Goal: Information Seeking & Learning: Learn about a topic

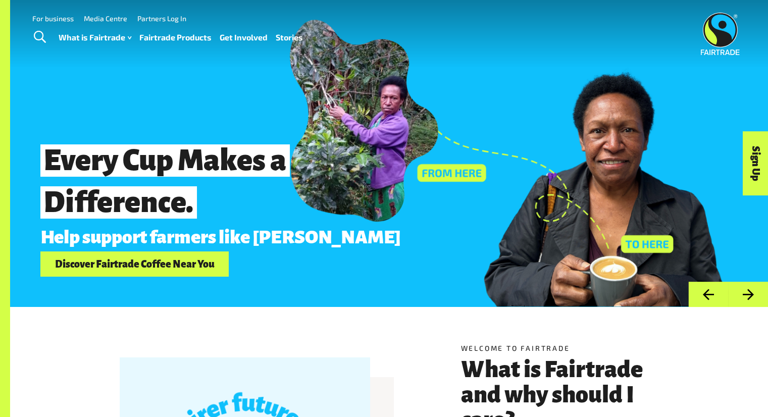
click at [29, 39] on link "Toggle Search" at bounding box center [39, 37] width 25 height 25
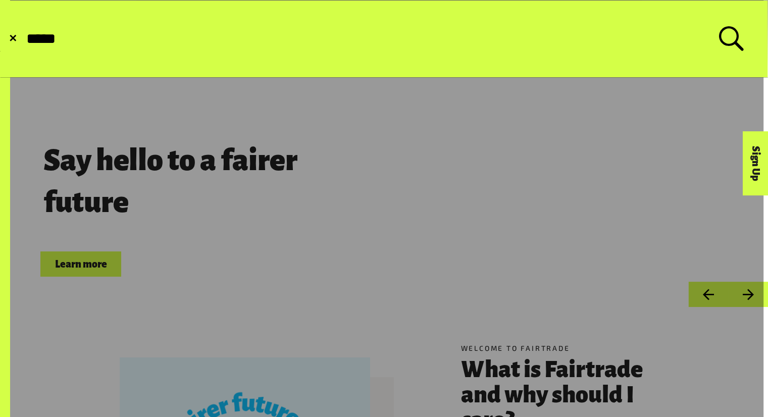
type input "*****"
click at [25, 39] on button "Submit Search" at bounding box center [25, 39] width 1 height 1
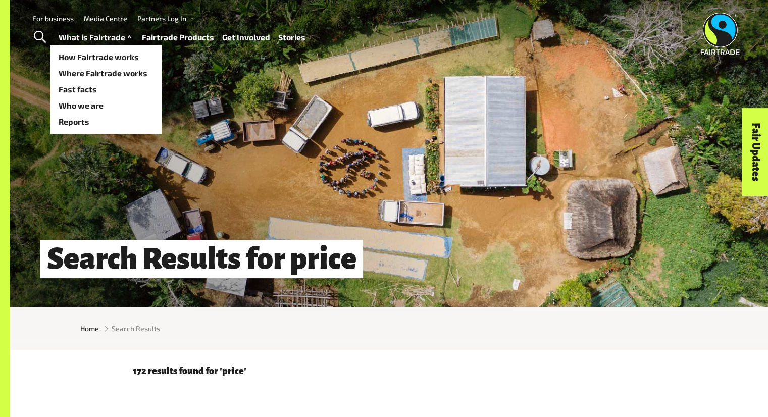
click at [75, 33] on link "What is Fairtrade" at bounding box center [96, 37] width 75 height 15
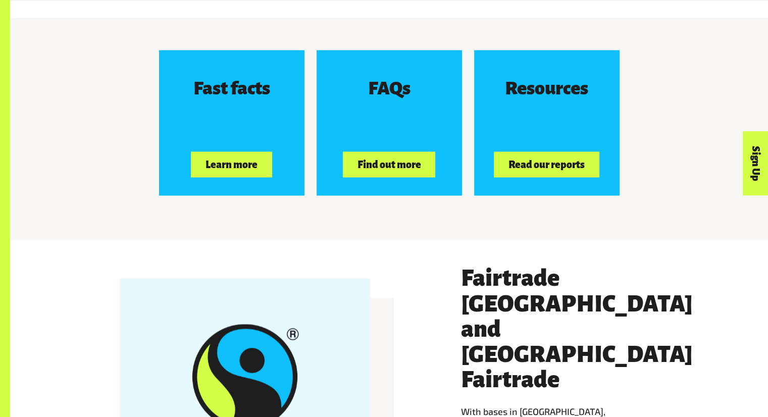
scroll to position [1626, 0]
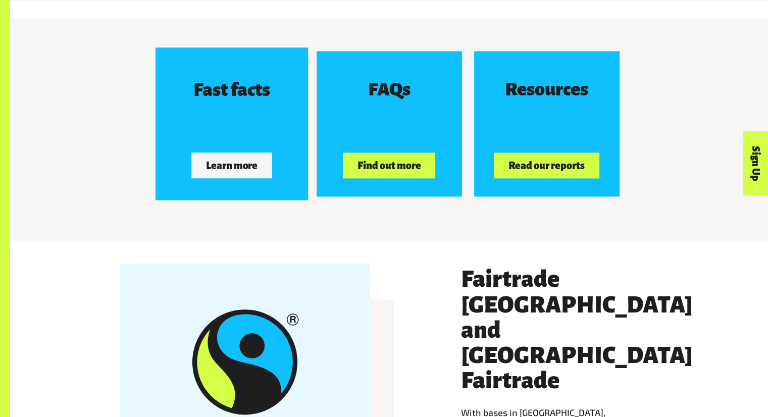
click at [266, 162] on button "Learn more" at bounding box center [231, 165] width 81 height 25
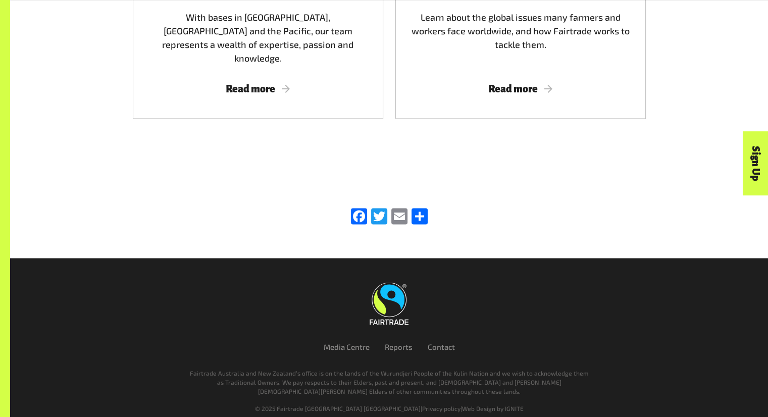
scroll to position [1740, 0]
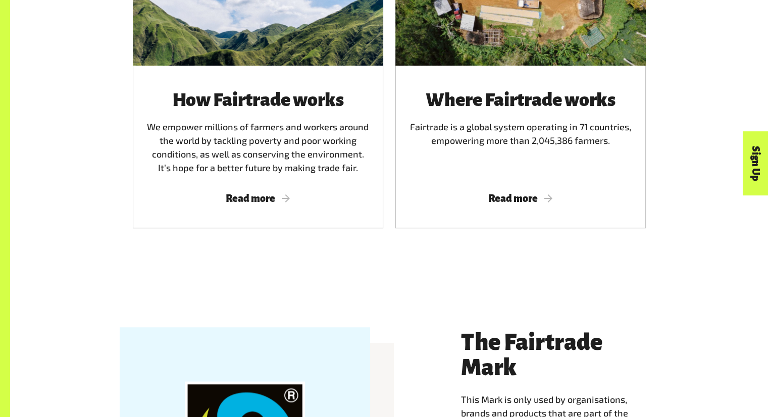
scroll to position [713, 0]
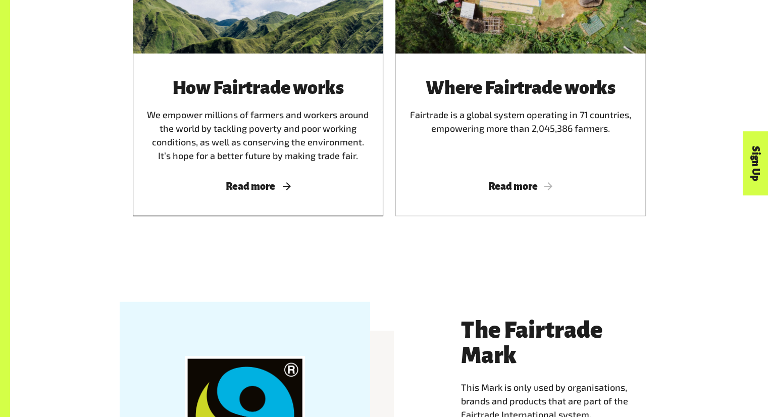
click at [263, 180] on div "How Fairtrade works We empower millions of farmers and workers around the world…" at bounding box center [258, 135] width 251 height 163
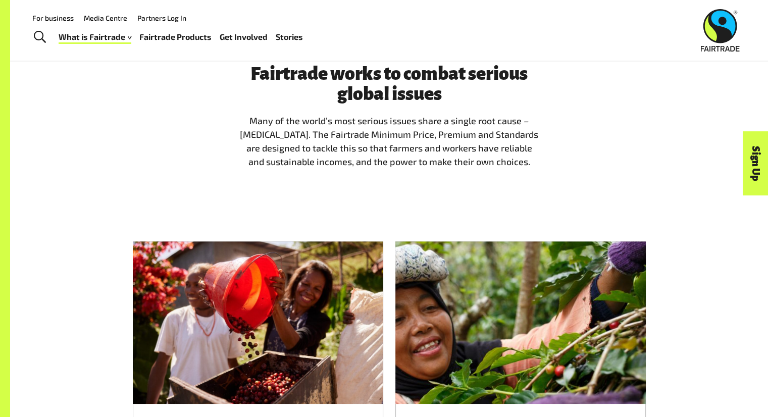
scroll to position [680, 0]
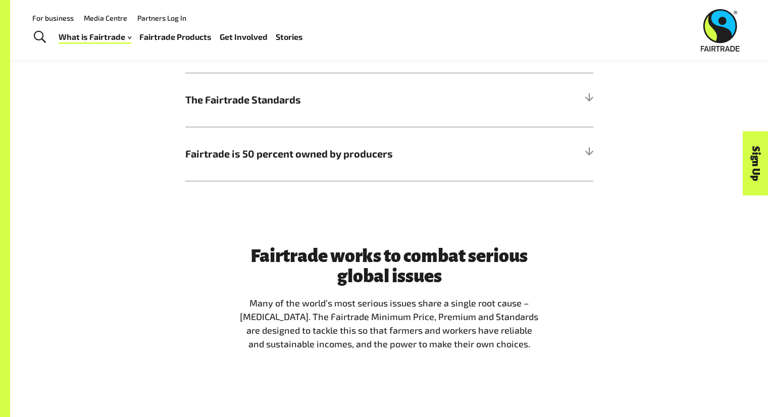
click at [44, 39] on span "Toggle Search" at bounding box center [40, 37] width 12 height 13
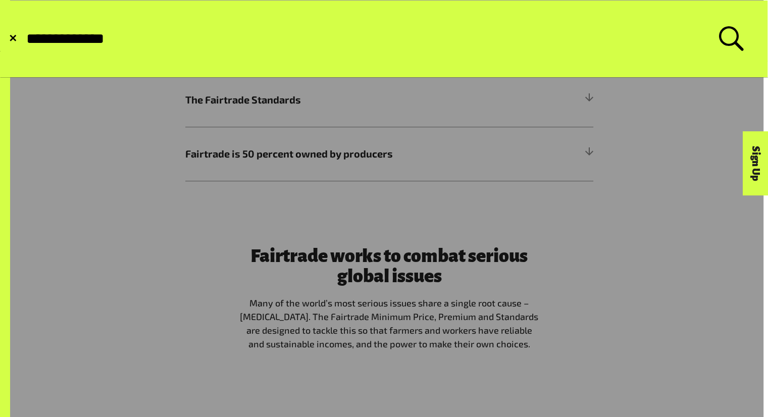
type input "**********"
click at [25, 39] on button "Submit Search" at bounding box center [25, 39] width 1 height 1
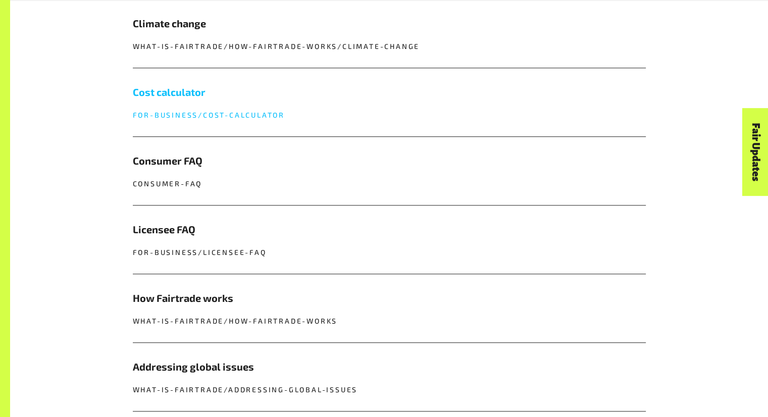
scroll to position [824, 0]
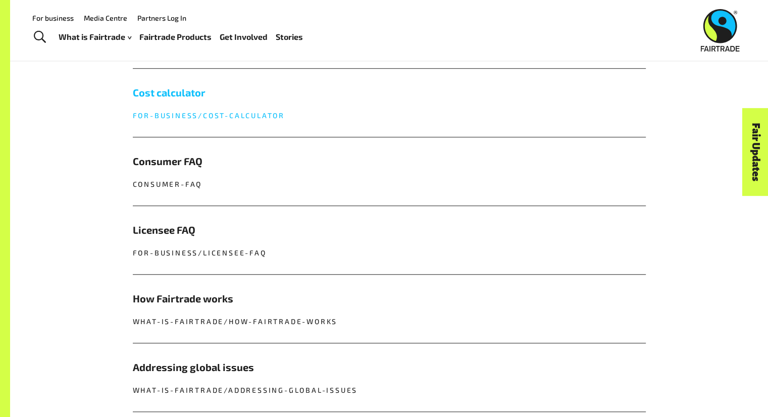
click at [209, 97] on h5 "Cost calculator" at bounding box center [389, 92] width 513 height 15
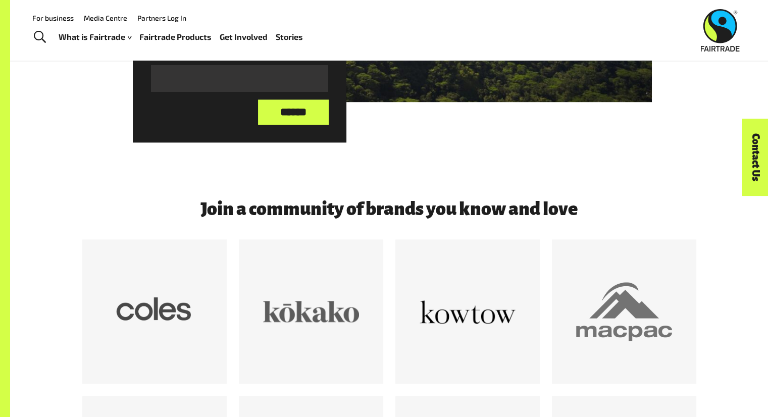
scroll to position [1538, 0]
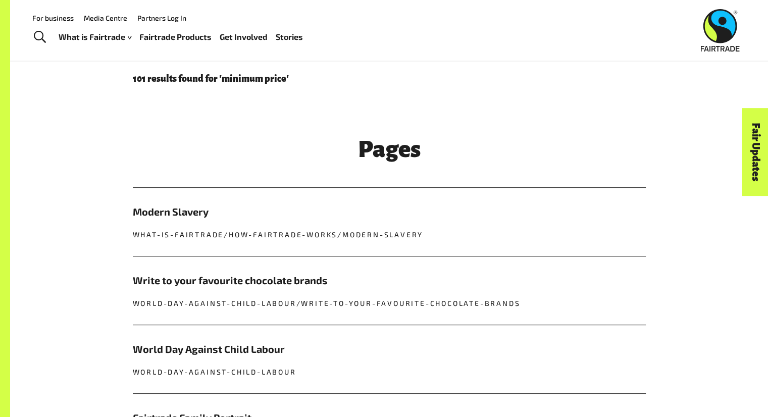
scroll to position [178, 0]
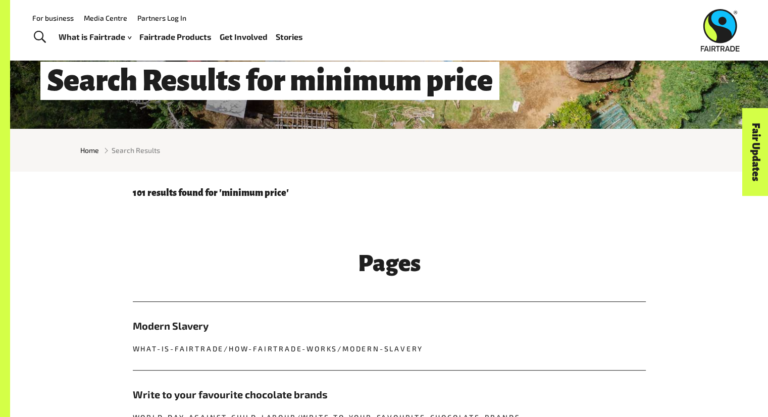
click at [39, 36] on span "Toggle Search" at bounding box center [40, 37] width 12 height 13
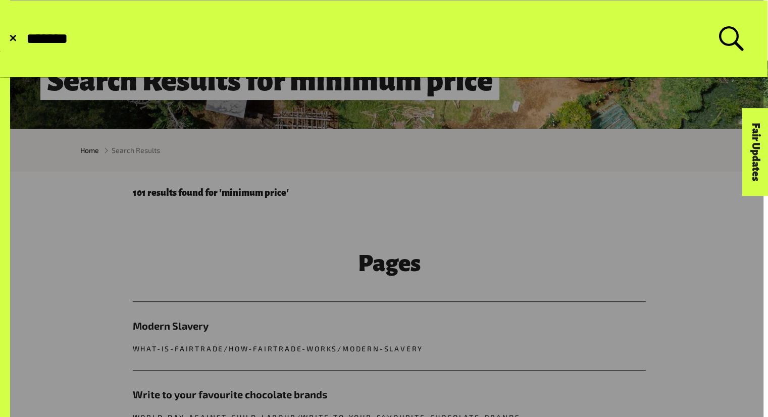
type input "*******"
click at [25, 39] on button "Submit Search" at bounding box center [25, 39] width 1 height 1
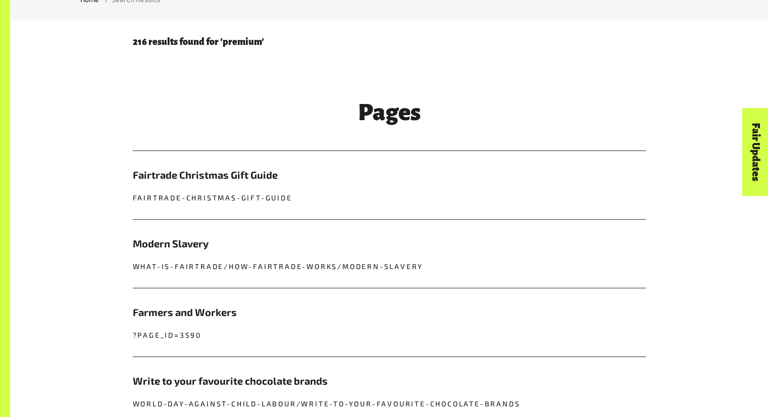
scroll to position [329, 0]
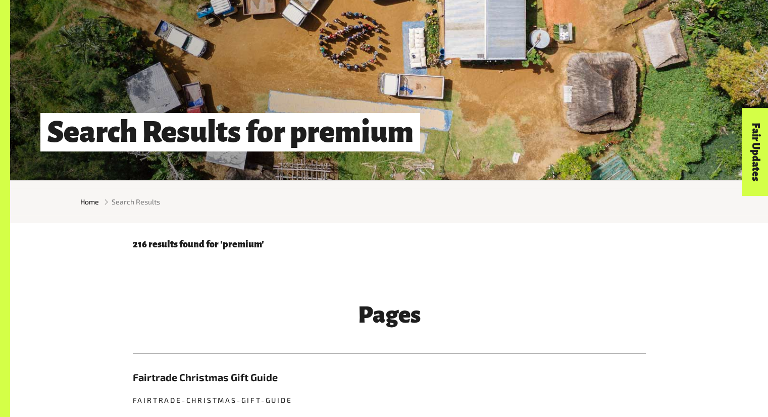
scroll to position [0, 0]
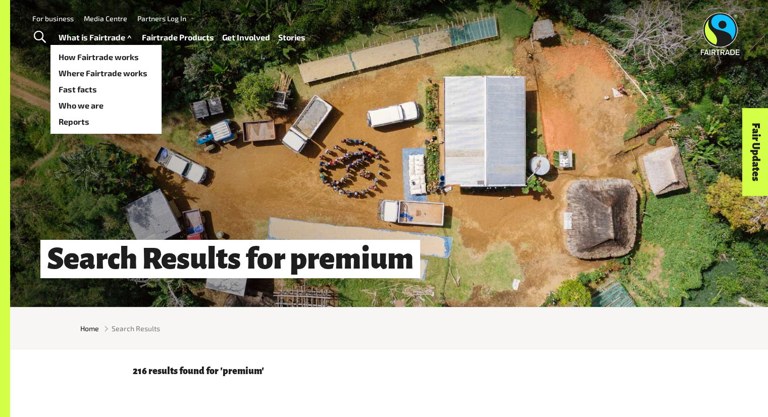
click at [101, 42] on link "What is Fairtrade" at bounding box center [96, 37] width 75 height 15
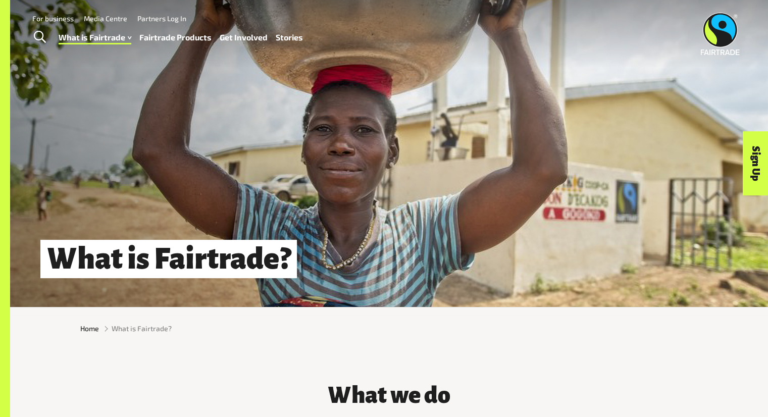
click at [188, 42] on link "Fairtrade Products" at bounding box center [175, 37] width 72 height 15
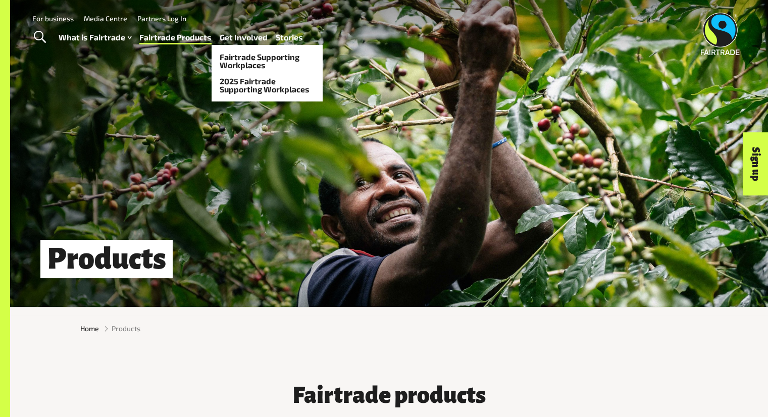
click at [254, 41] on link "Get Involved" at bounding box center [244, 37] width 48 height 15
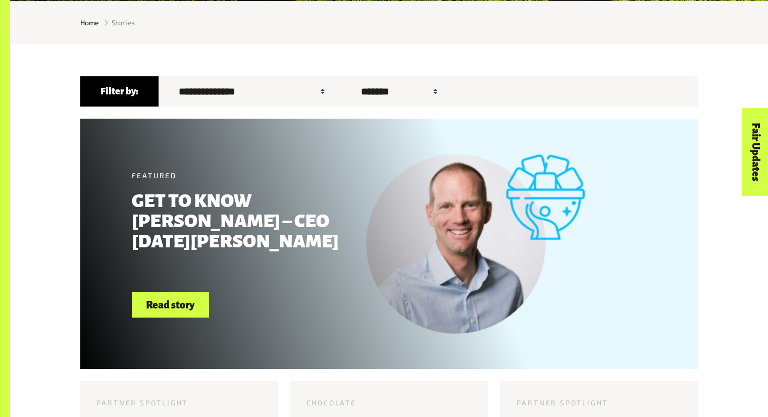
scroll to position [344, 0]
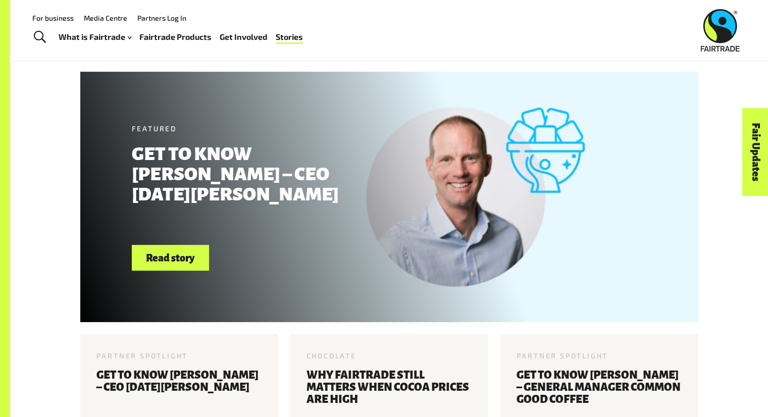
scroll to position [0, 0]
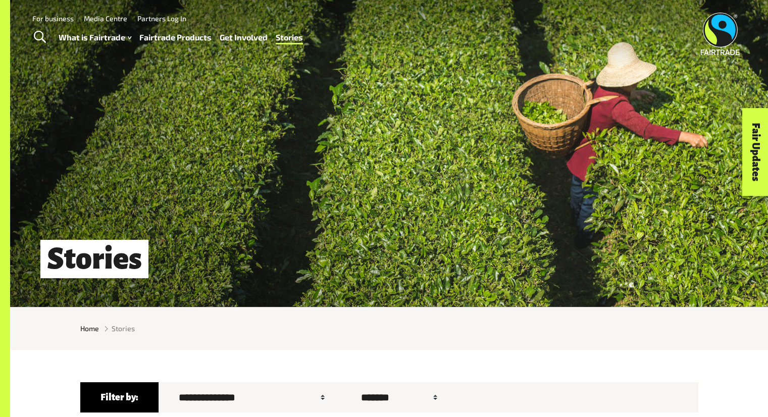
click at [160, 40] on link "Fairtrade Products" at bounding box center [175, 37] width 72 height 15
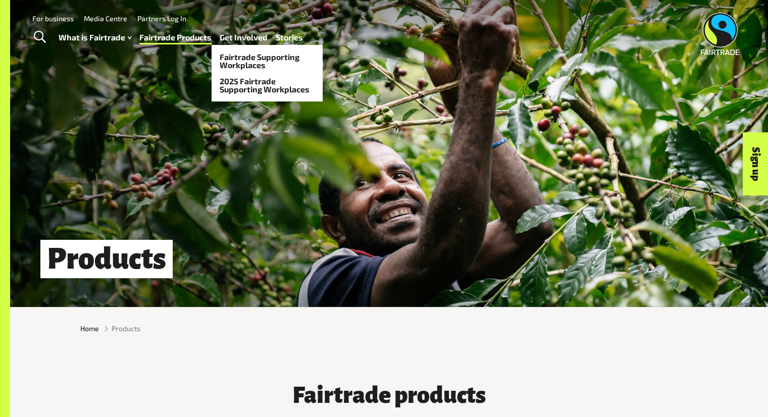
click at [236, 39] on link "Get Involved" at bounding box center [244, 37] width 48 height 15
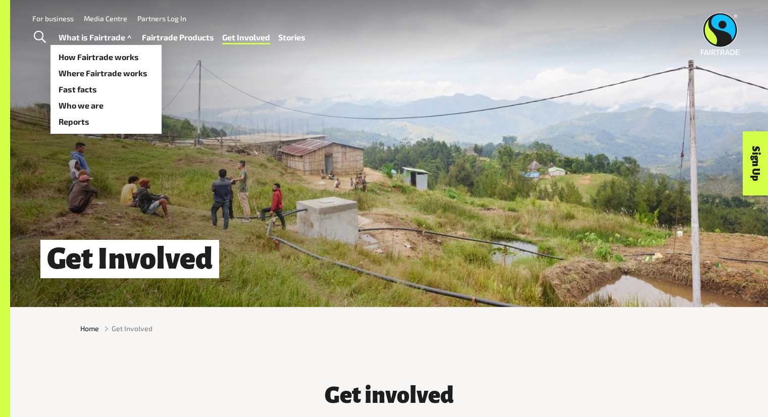
click at [114, 37] on link "What is Fairtrade" at bounding box center [96, 37] width 75 height 15
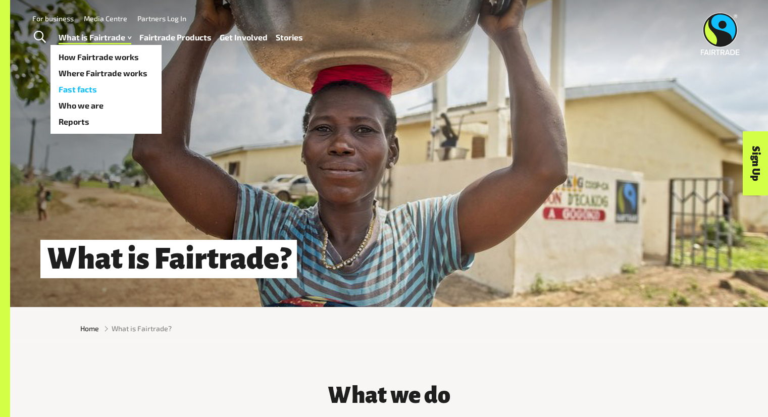
click at [93, 88] on link "Fast facts" at bounding box center [106, 89] width 111 height 16
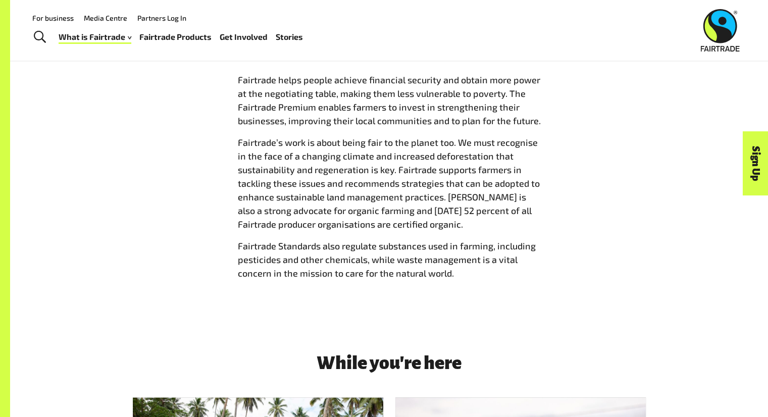
scroll to position [1140, 0]
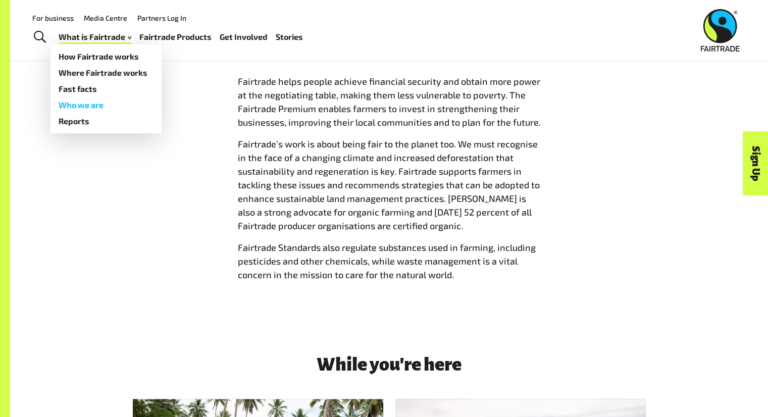
click at [98, 106] on link "Who we are" at bounding box center [106, 105] width 111 height 16
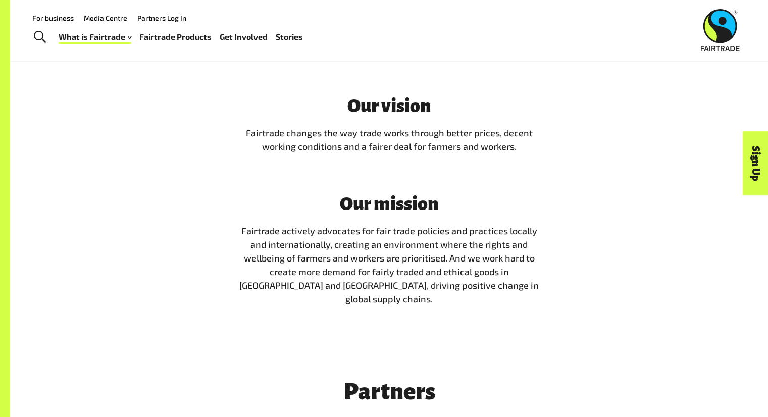
scroll to position [1796, 0]
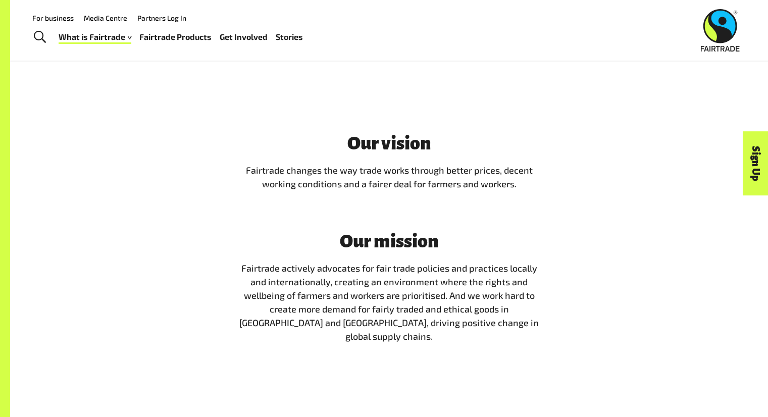
click at [176, 41] on link "Fairtrade Products" at bounding box center [175, 37] width 72 height 15
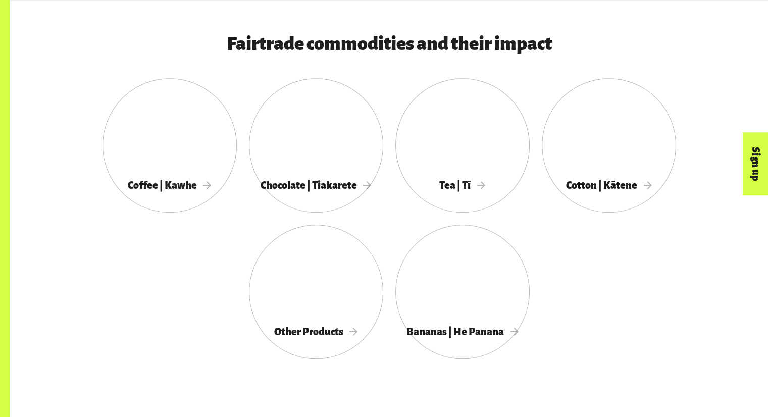
scroll to position [545, 0]
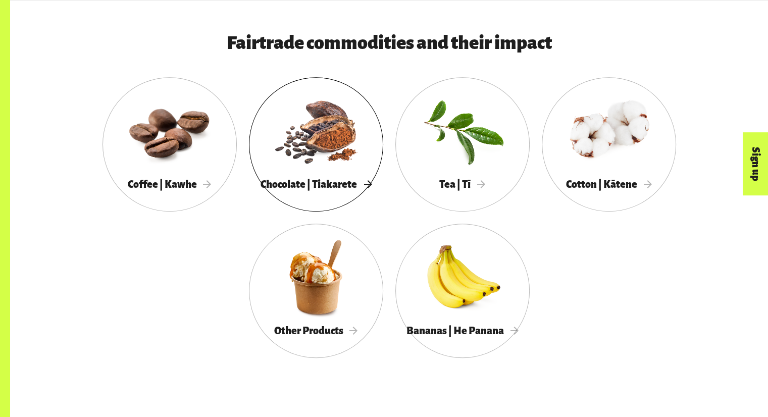
click at [328, 146] on div at bounding box center [316, 130] width 134 height 87
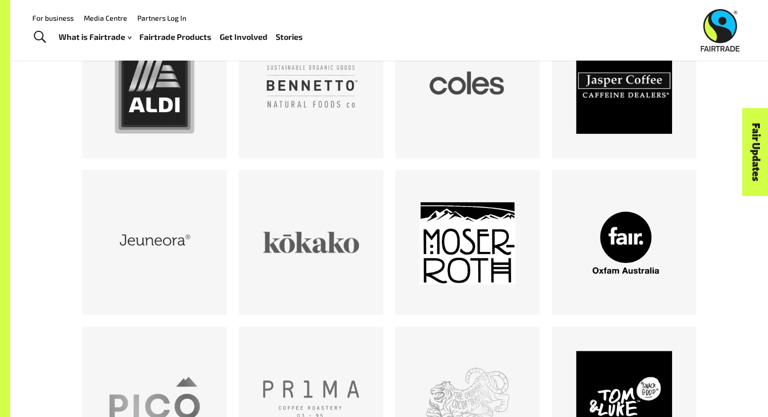
scroll to position [404, 0]
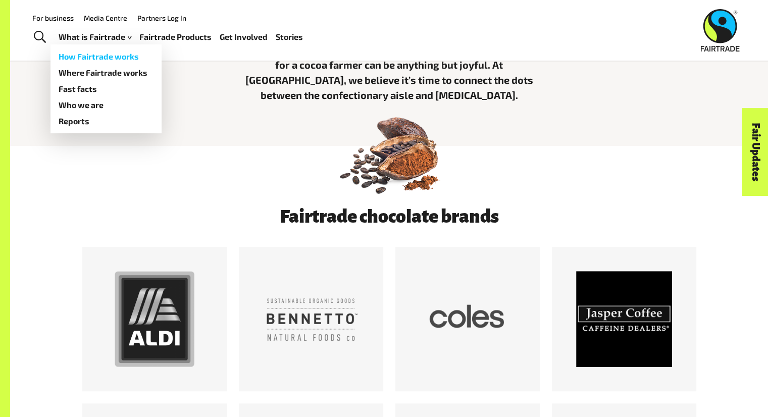
click at [106, 56] on link "How Fairtrade works" at bounding box center [106, 56] width 111 height 16
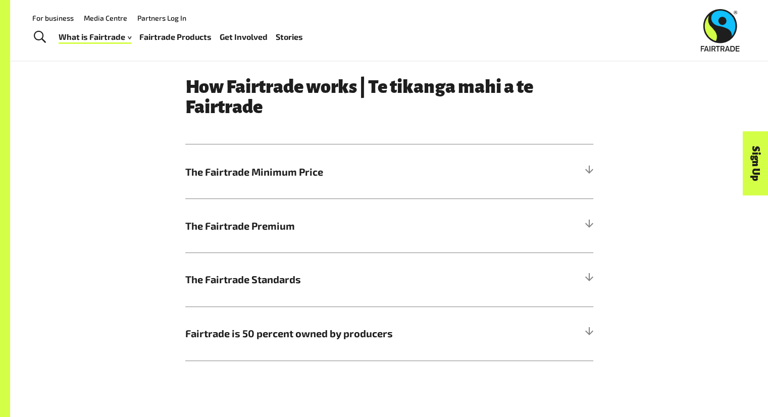
scroll to position [508, 0]
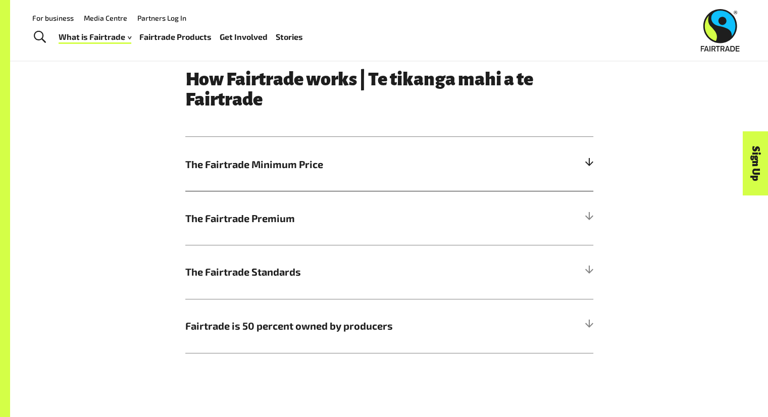
click at [227, 164] on span "The Fairtrade Minimum Price" at bounding box center [338, 164] width 306 height 15
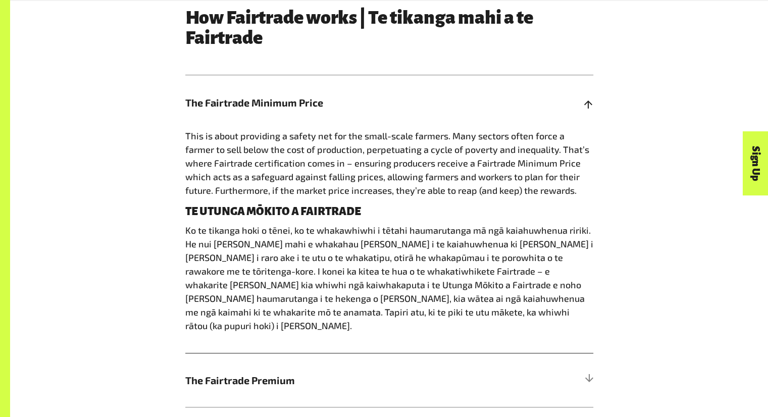
scroll to position [585, 0]
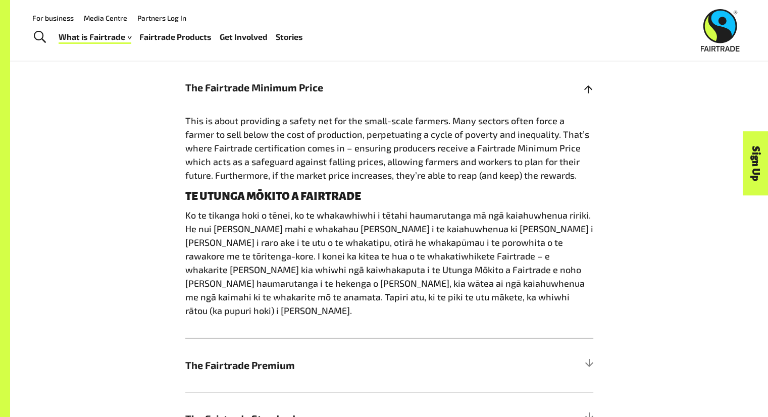
click at [293, 81] on h5 "The Fairtrade Minimum Price" at bounding box center [389, 87] width 408 height 54
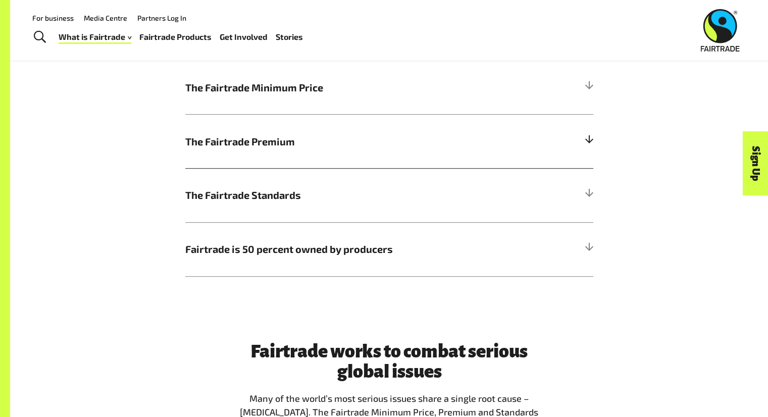
click at [267, 156] on h5 "The Fairtrade Premium" at bounding box center [389, 141] width 408 height 54
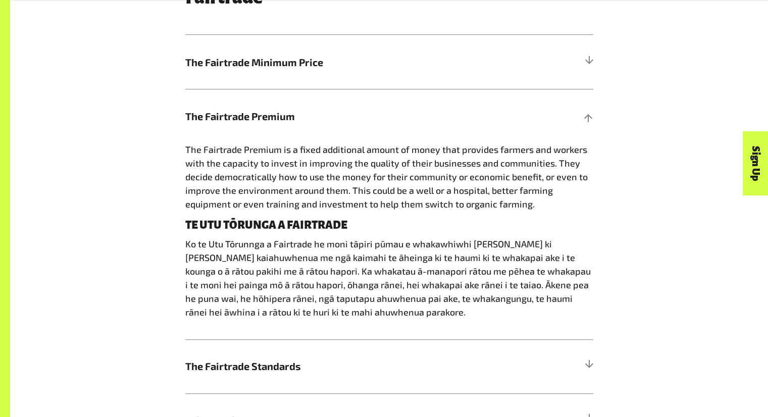
scroll to position [614, 0]
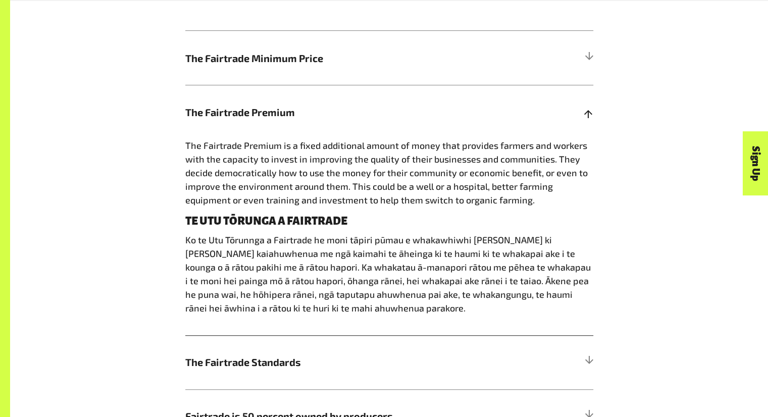
click at [346, 97] on h5 "The Fairtrade Premium" at bounding box center [389, 112] width 408 height 54
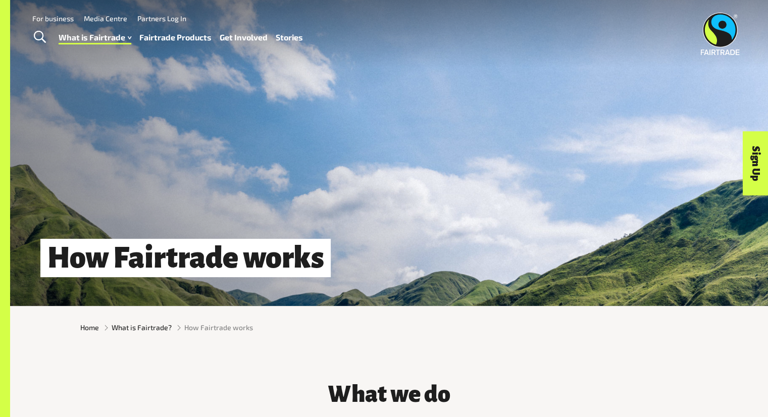
scroll to position [0, 0]
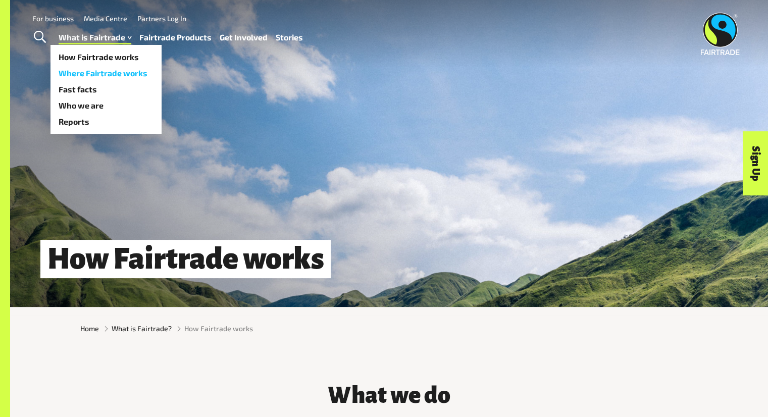
click at [106, 79] on link "Where Fairtrade works" at bounding box center [106, 73] width 111 height 16
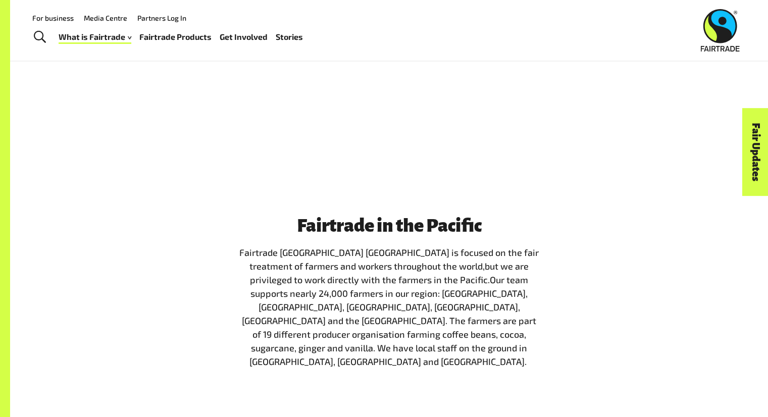
scroll to position [428, 0]
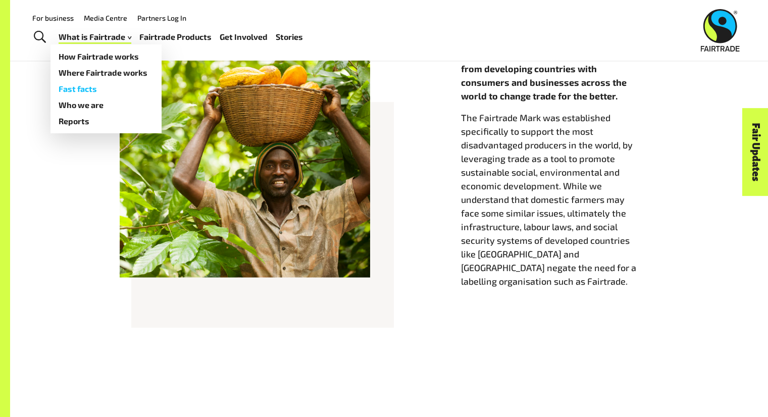
click at [87, 87] on link "Fast facts" at bounding box center [106, 89] width 111 height 16
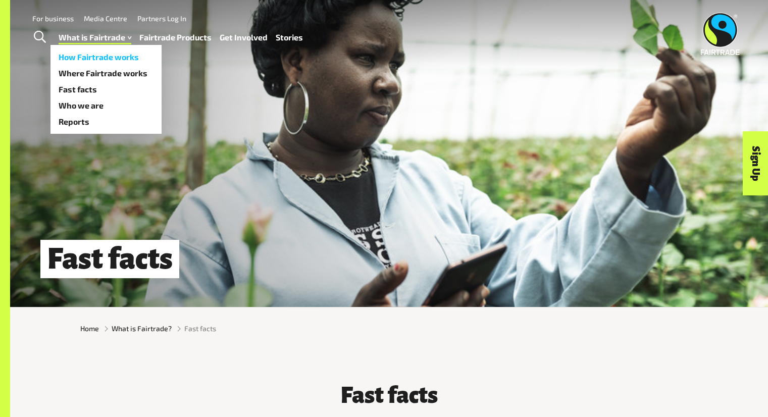
click at [103, 55] on link "How Fairtrade works" at bounding box center [106, 57] width 111 height 16
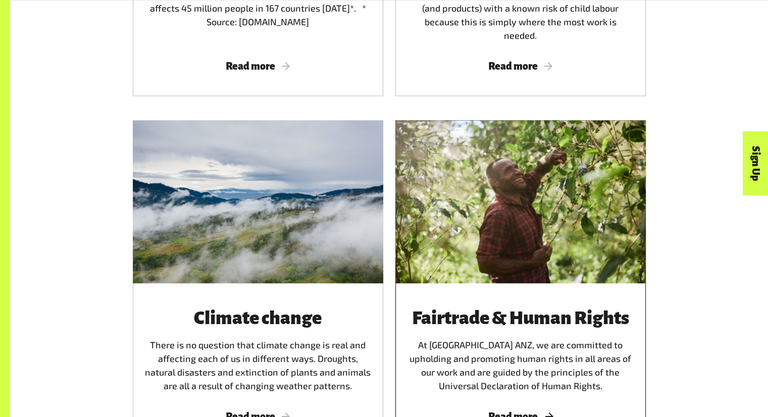
scroll to position [1732, 0]
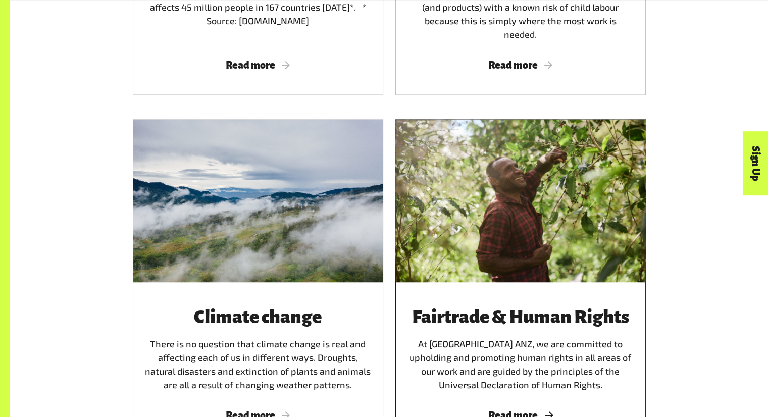
click at [492, 410] on div "Fairtrade & Human Rights At Fairtrade ANZ, we are committed to upholding and pr…" at bounding box center [521, 363] width 251 height 163
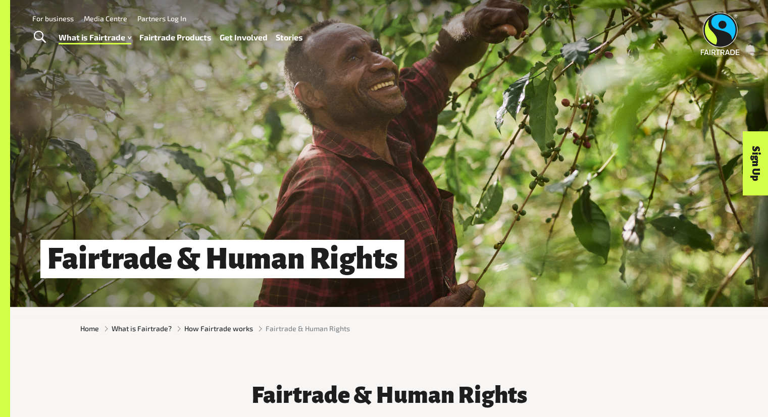
click at [39, 41] on span "Toggle Search" at bounding box center [40, 37] width 12 height 13
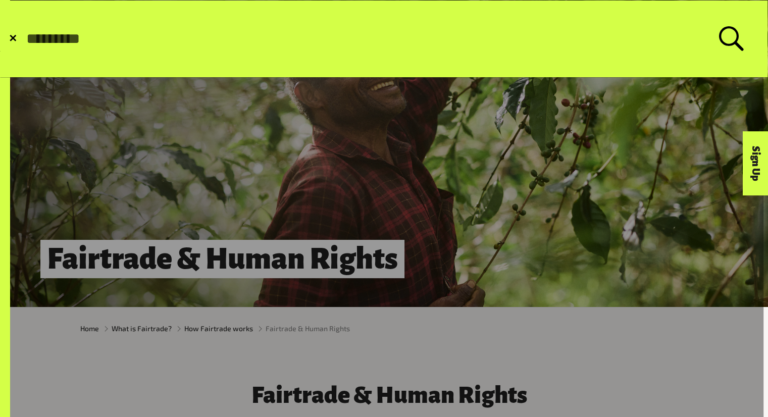
type input "*"
type input "**********"
click at [25, 39] on button "Submit Search" at bounding box center [25, 39] width 1 height 1
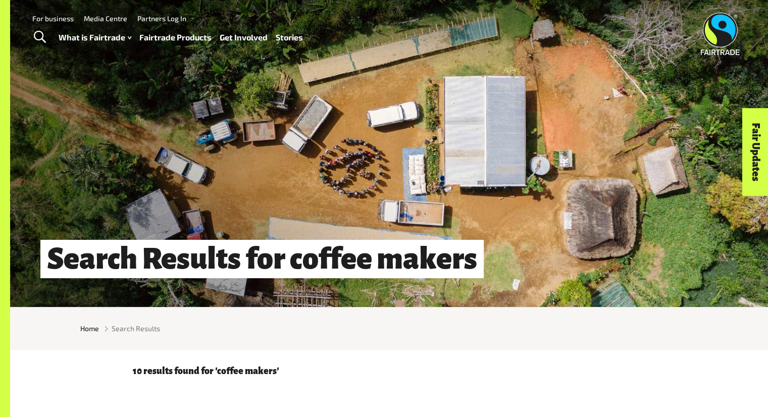
click at [42, 35] on span "Toggle Search" at bounding box center [40, 37] width 12 height 13
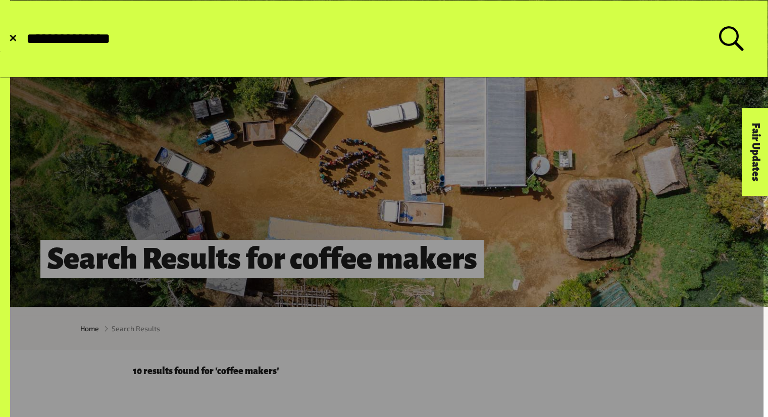
type input "**********"
click at [25, 39] on button "Submit Search" at bounding box center [25, 39] width 1 height 1
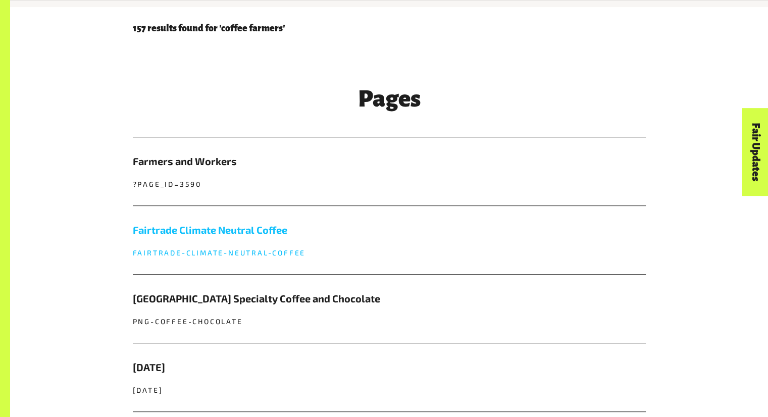
scroll to position [350, 0]
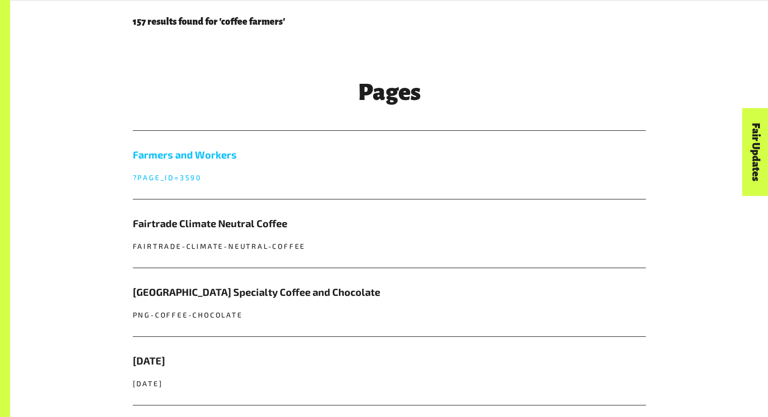
click at [223, 172] on link "Farmers and Workers ?page_id=3590" at bounding box center [389, 165] width 513 height 68
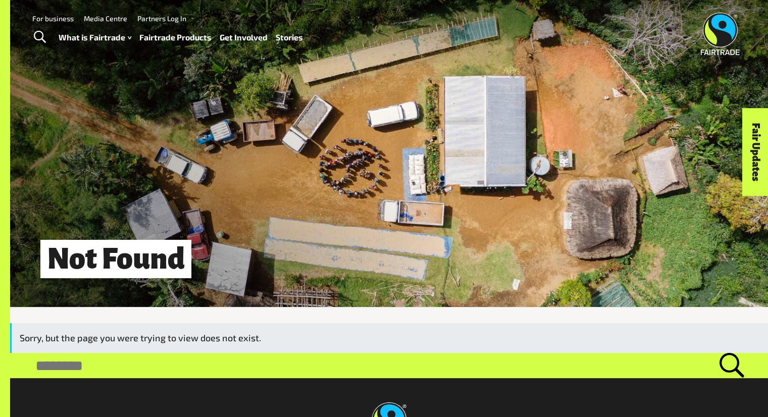
scroll to position [135, 0]
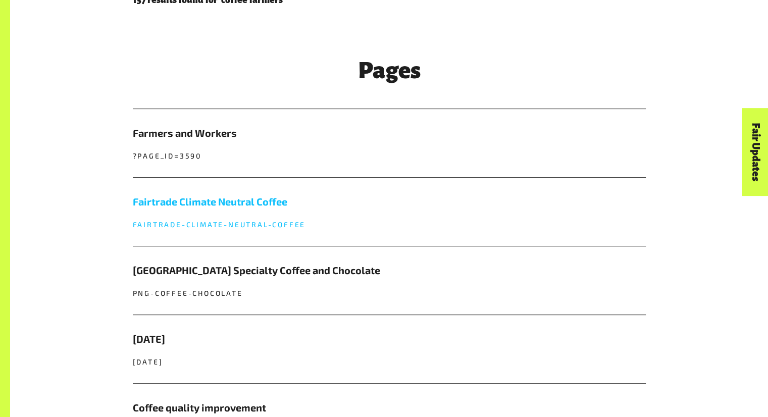
scroll to position [370, 0]
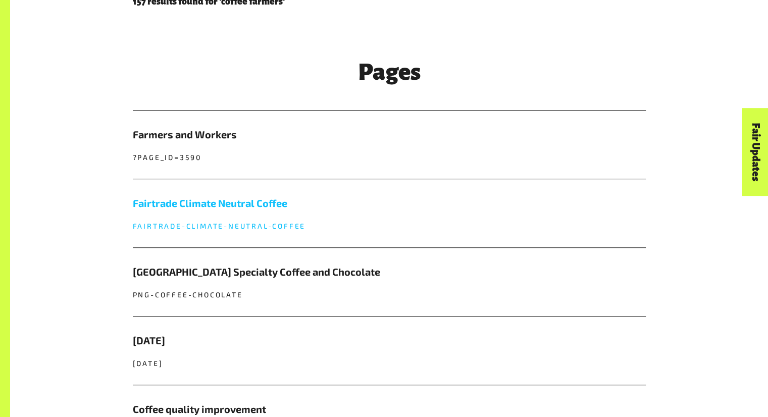
click at [241, 215] on link "Fairtrade Climate Neutral Coffee fairtrade-climate-neutral-coffee" at bounding box center [389, 213] width 513 height 68
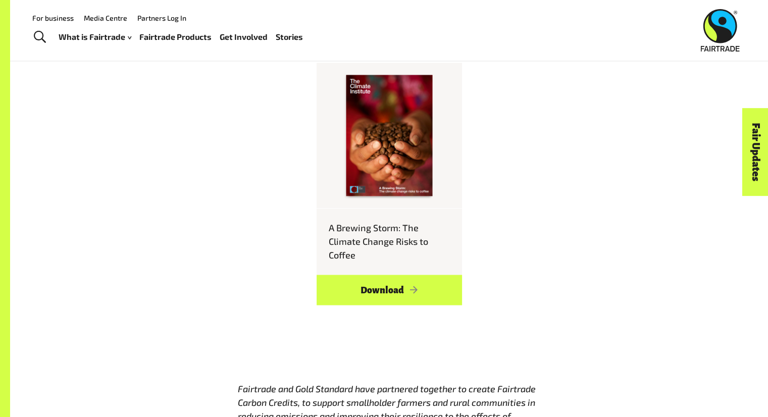
scroll to position [2169, 0]
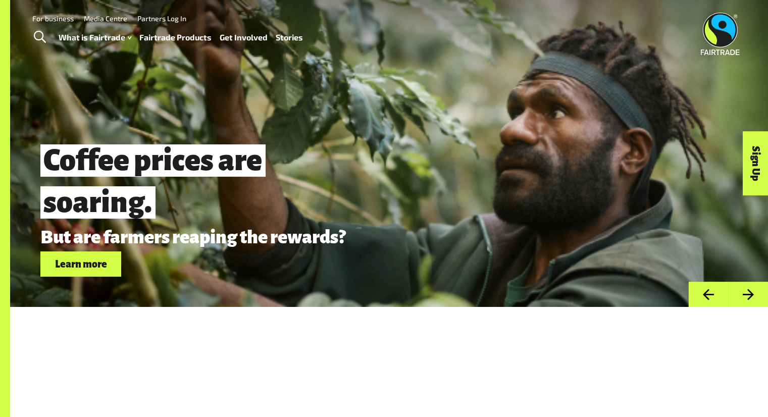
click at [35, 34] on span "Toggle Search" at bounding box center [40, 37] width 12 height 13
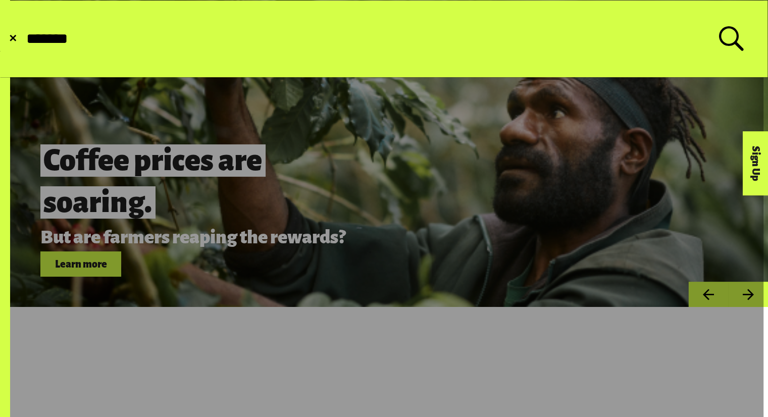
type input "*******"
click at [25, 39] on button "Submit Search" at bounding box center [25, 39] width 1 height 1
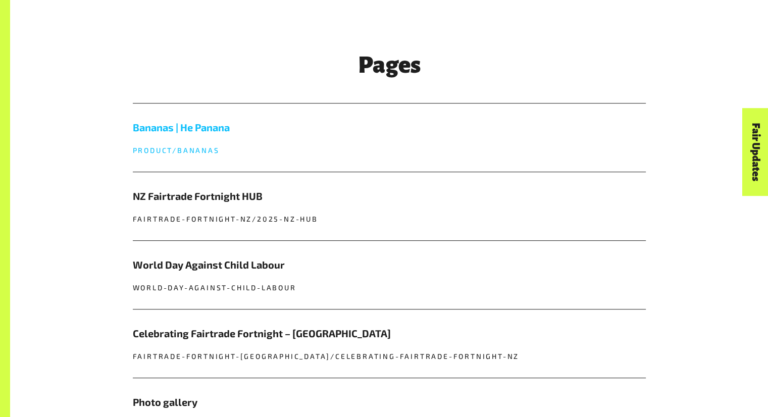
scroll to position [377, 0]
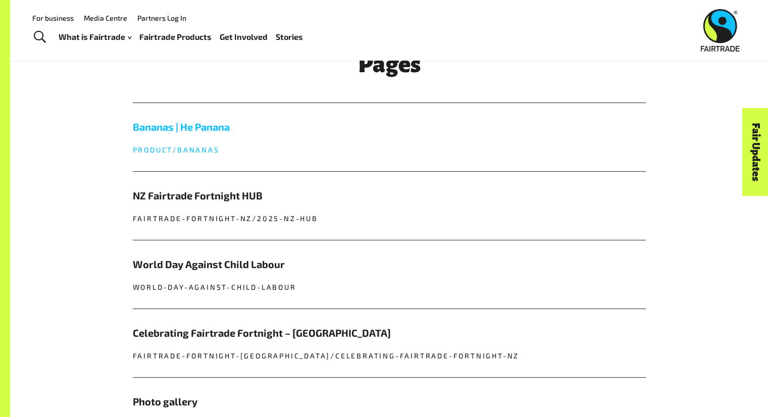
click at [214, 127] on h5 "Bananas | He Panana" at bounding box center [389, 126] width 513 height 15
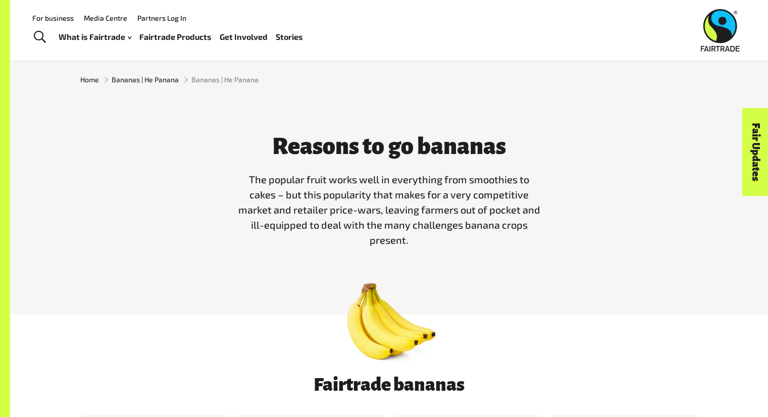
scroll to position [249, 0]
